Goal: Check status: Check status

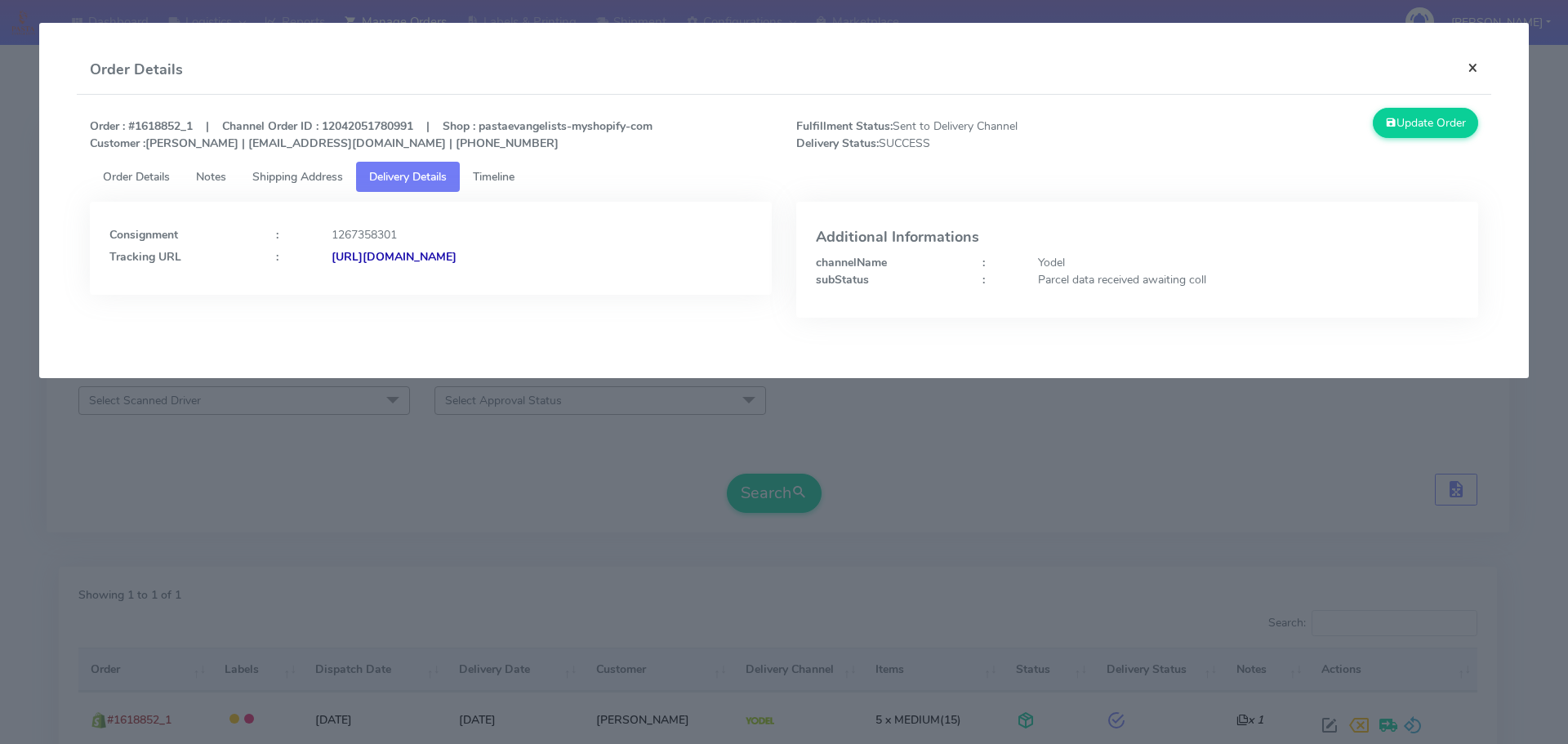
click at [1465, 67] on button "×" at bounding box center [1473, 67] width 37 height 43
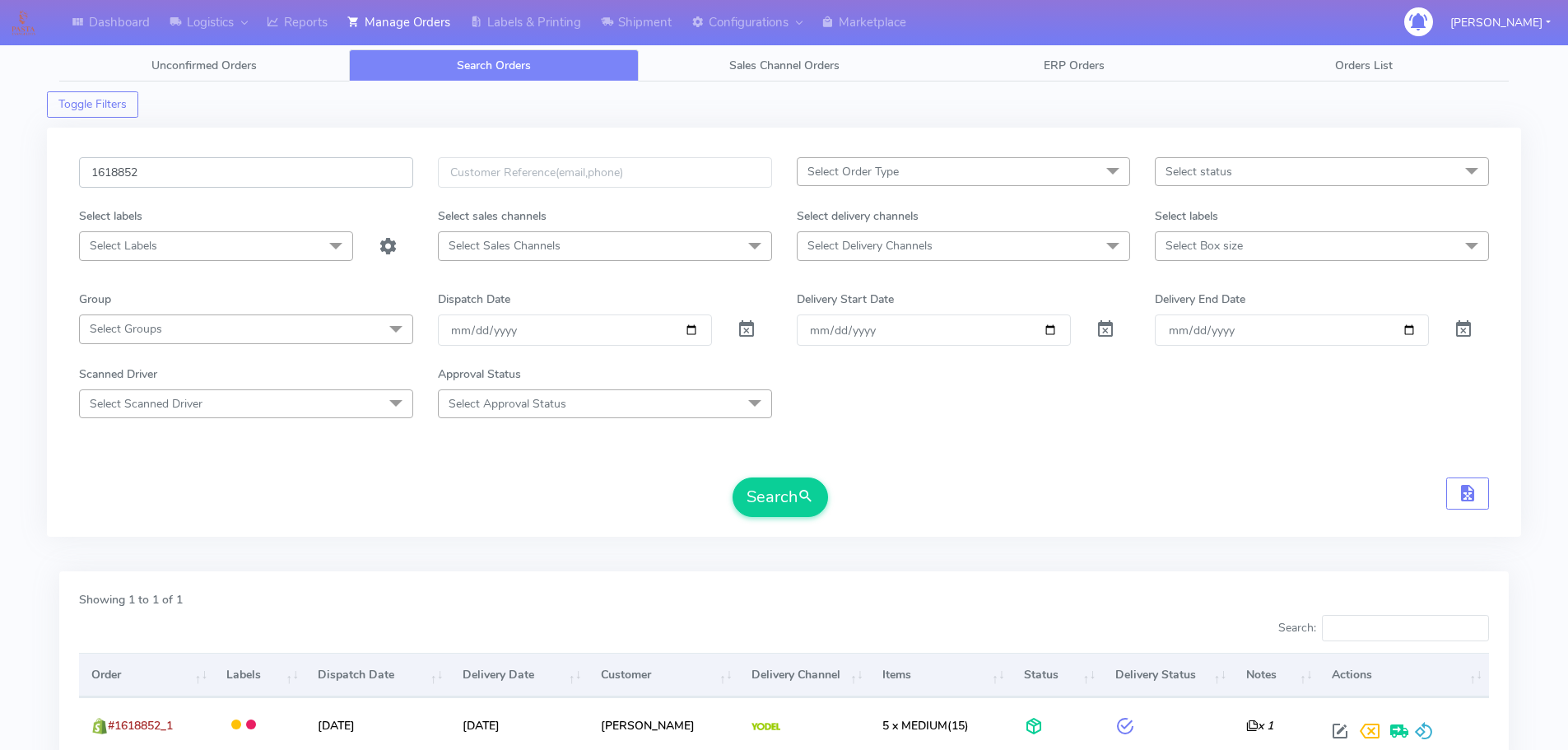
click at [212, 179] on input "1618852" at bounding box center [245, 172] width 335 height 30
click at [212, 178] on input "1618852" at bounding box center [245, 172] width 335 height 30
paste input "23026"
type input "1623026"
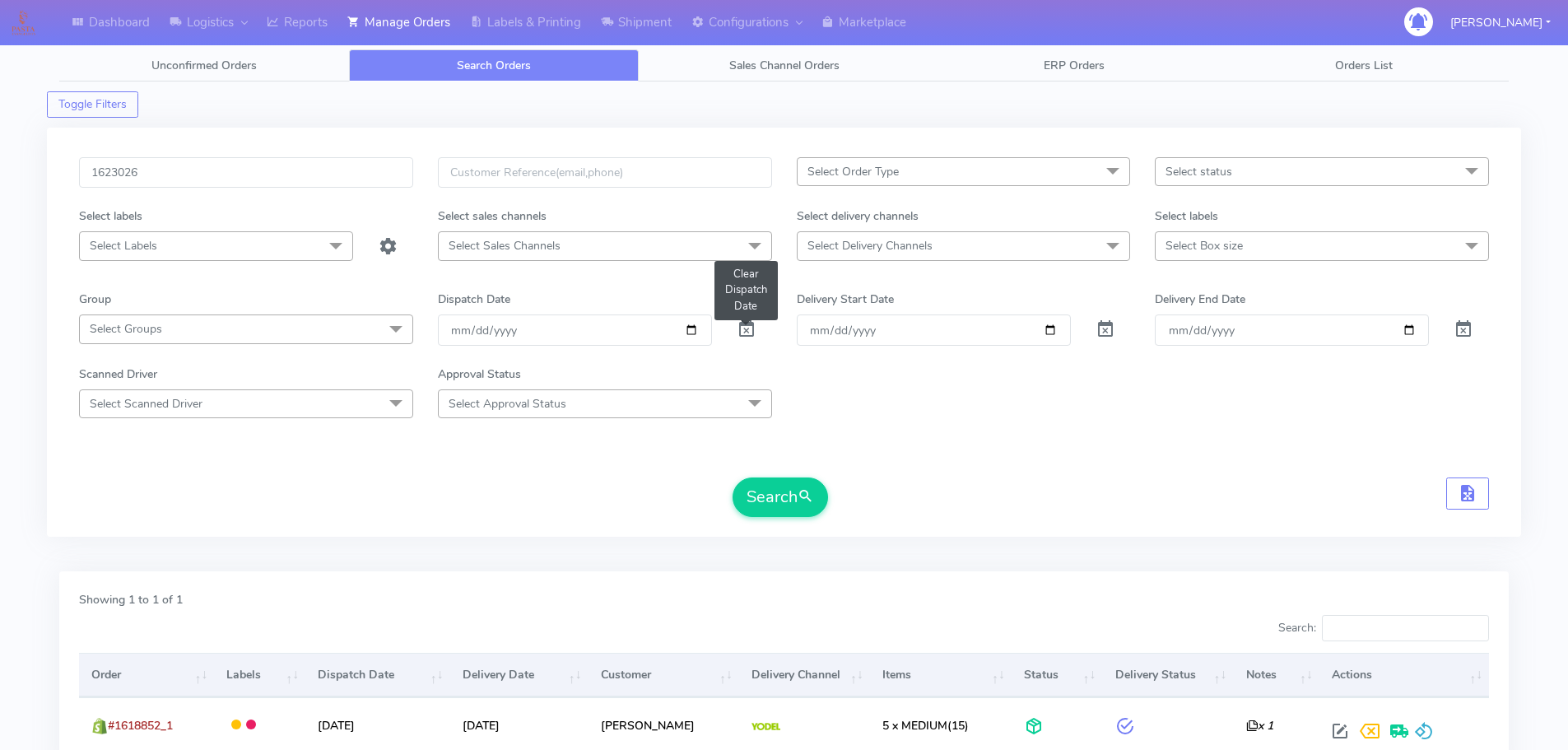
click at [747, 331] on span at bounding box center [747, 333] width 19 height 16
click at [751, 492] on button "Search" at bounding box center [780, 497] width 95 height 40
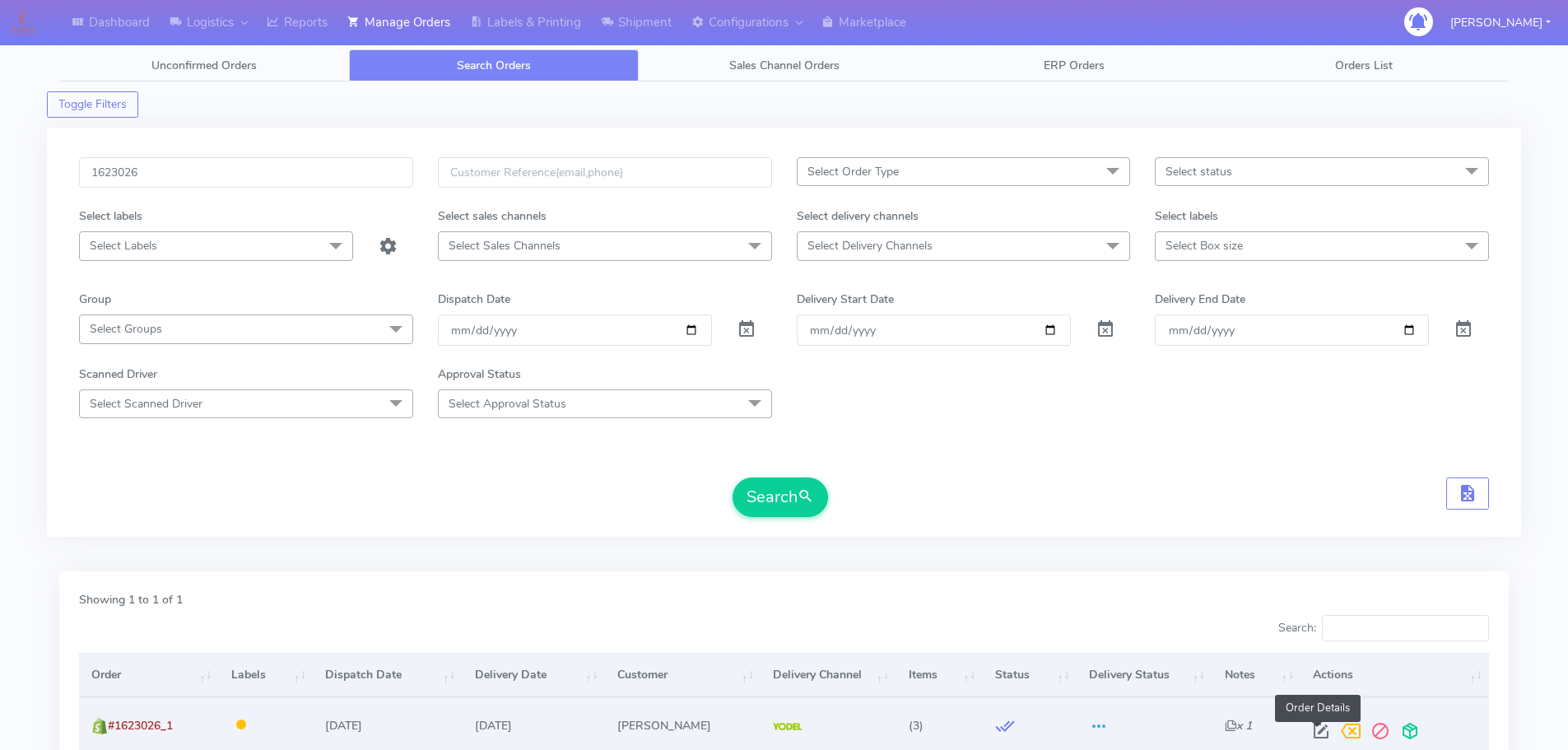
click at [1316, 731] on span at bounding box center [1321, 735] width 30 height 16
select select "5"
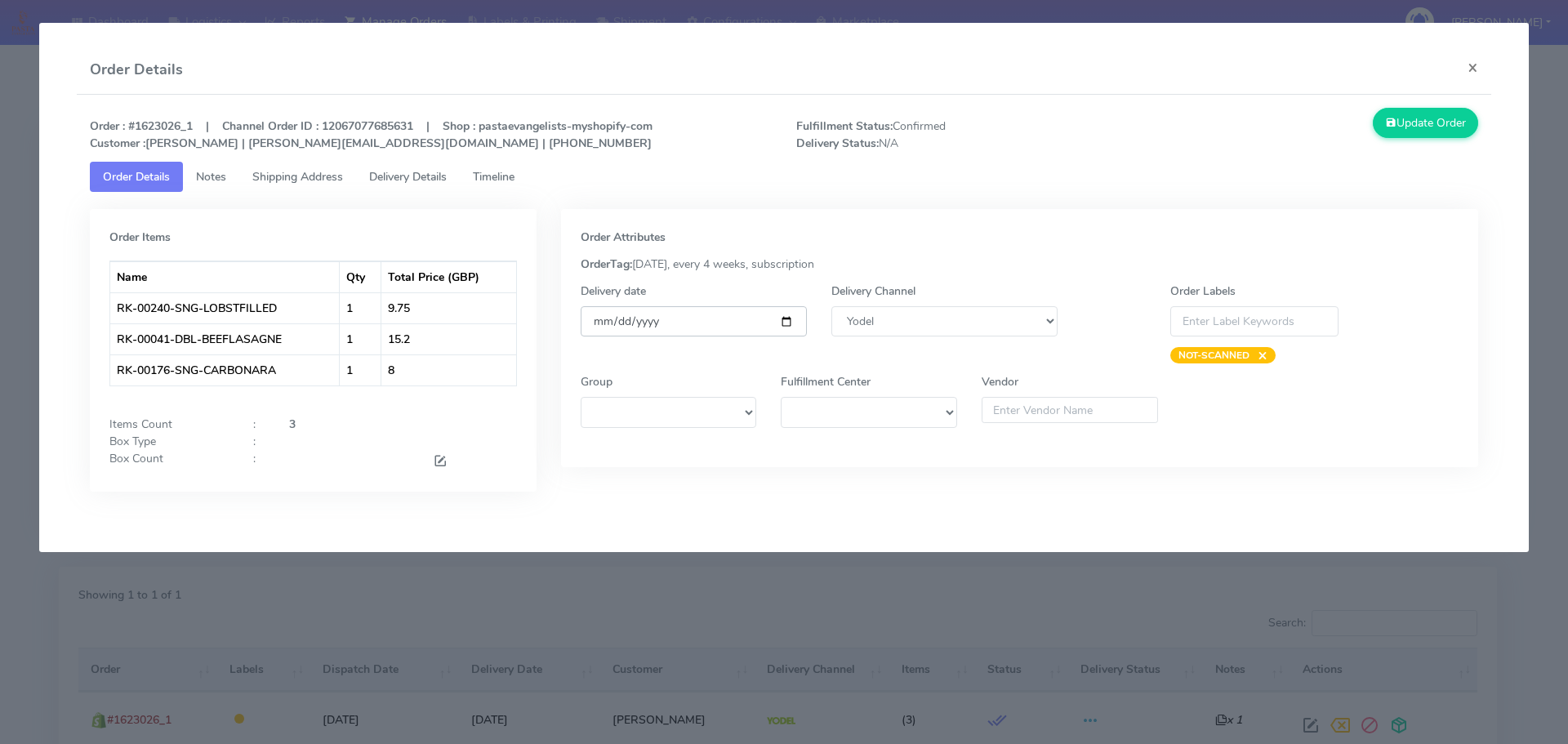
click at [674, 325] on input "[DATE]" at bounding box center [694, 321] width 226 height 30
click at [690, 329] on input "[DATE]" at bounding box center [694, 321] width 226 height 30
